Goal: Information Seeking & Learning: Learn about a topic

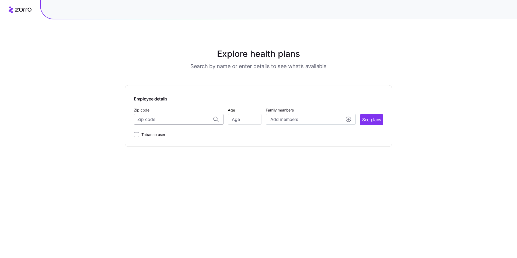
click at [166, 117] on input "Zip code" at bounding box center [179, 119] width 90 height 11
click at [150, 116] on input "Zip code" at bounding box center [179, 119] width 90 height 11
click at [170, 134] on span "21040, [GEOGRAPHIC_DATA], [GEOGRAPHIC_DATA]" at bounding box center [177, 133] width 75 height 7
type input "21040, [GEOGRAPHIC_DATA], [GEOGRAPHIC_DATA]"
click at [241, 118] on input "Age" at bounding box center [245, 119] width 34 height 11
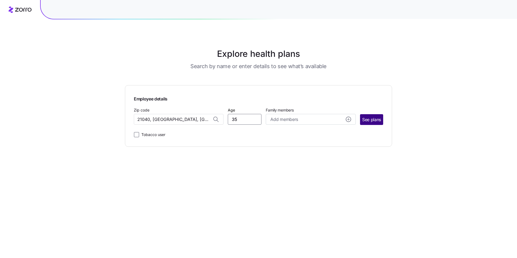
type input "35"
click at [375, 122] on span "See plans" at bounding box center [371, 119] width 19 height 7
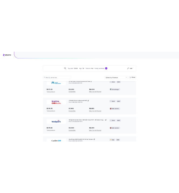
scroll to position [2342, 0]
